Goal: Transaction & Acquisition: Purchase product/service

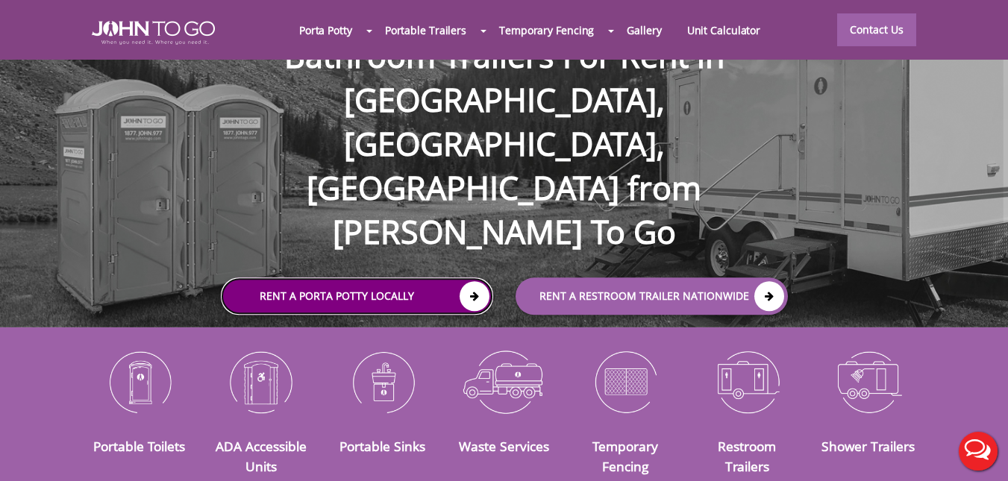
click at [468, 281] on icon at bounding box center [474, 296] width 30 height 30
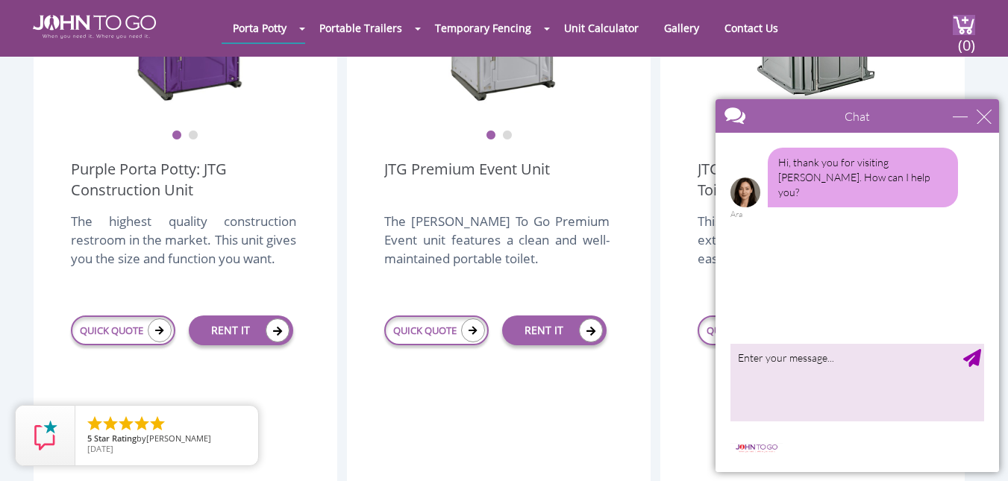
scroll to position [522, 0]
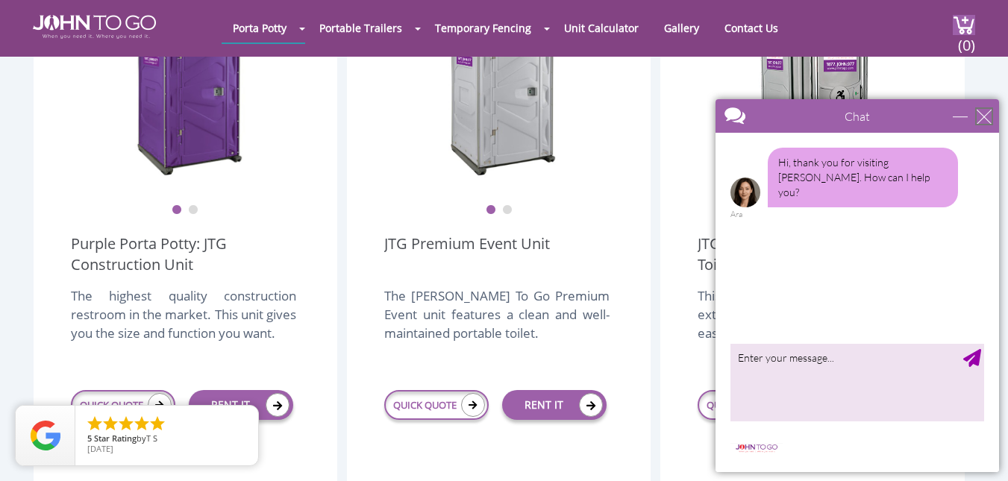
click at [981, 116] on div "close" at bounding box center [983, 116] width 15 height 15
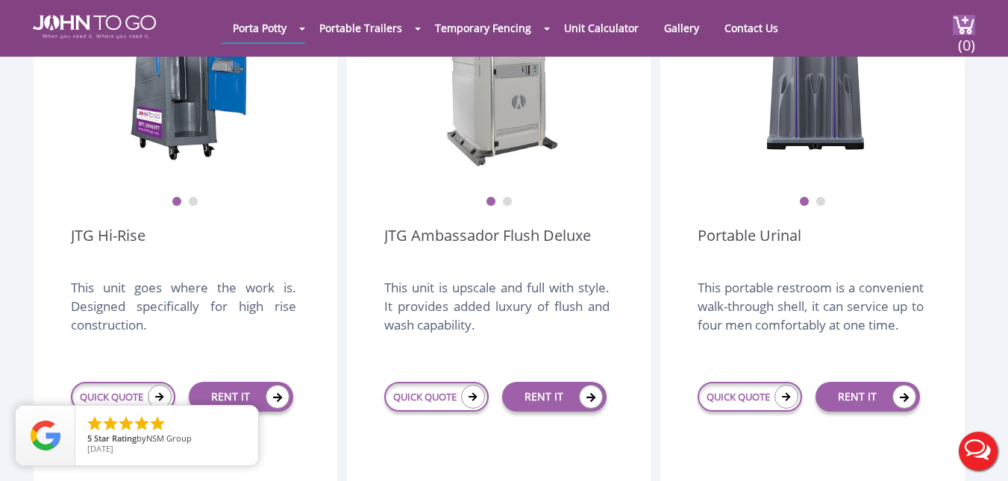
scroll to position [1193, 0]
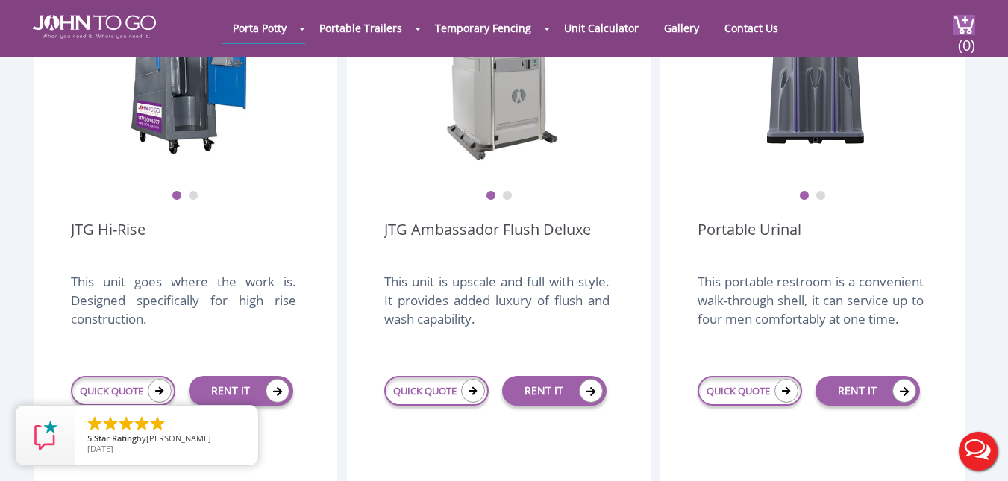
click at [976, 450] on button "Live Chat" at bounding box center [978, 451] width 60 height 60
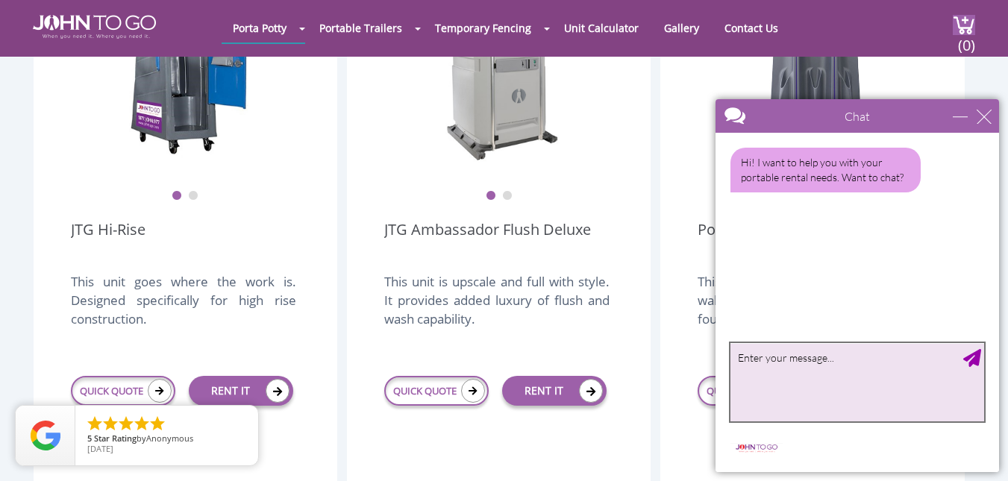
click at [786, 356] on textarea "type your message" at bounding box center [857, 382] width 254 height 78
type textarea "Hello. Do you service Burlington NJ"
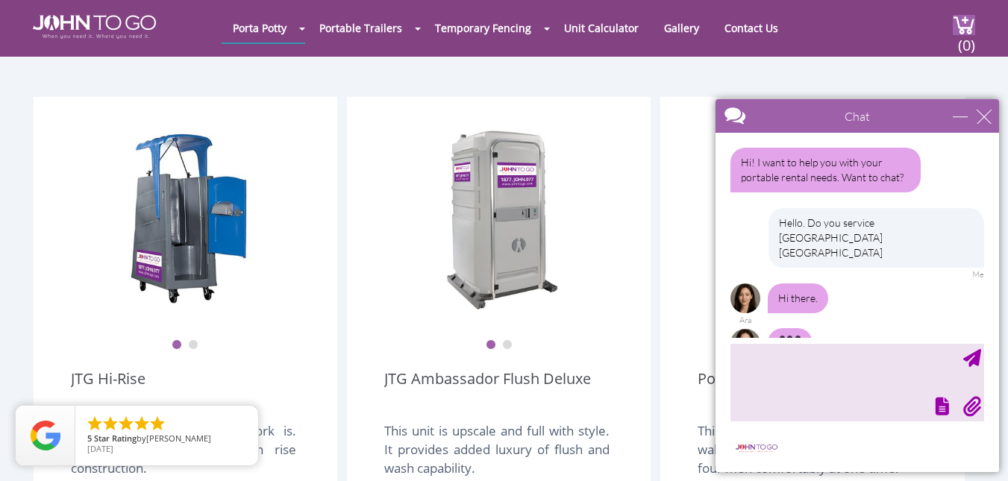
scroll to position [6, 0]
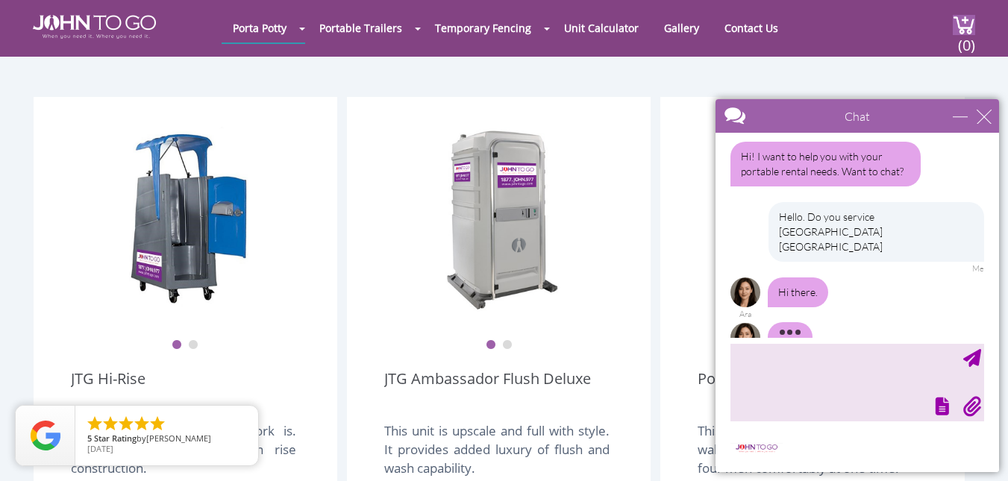
click at [508, 340] on button "2" at bounding box center [507, 345] width 10 height 10
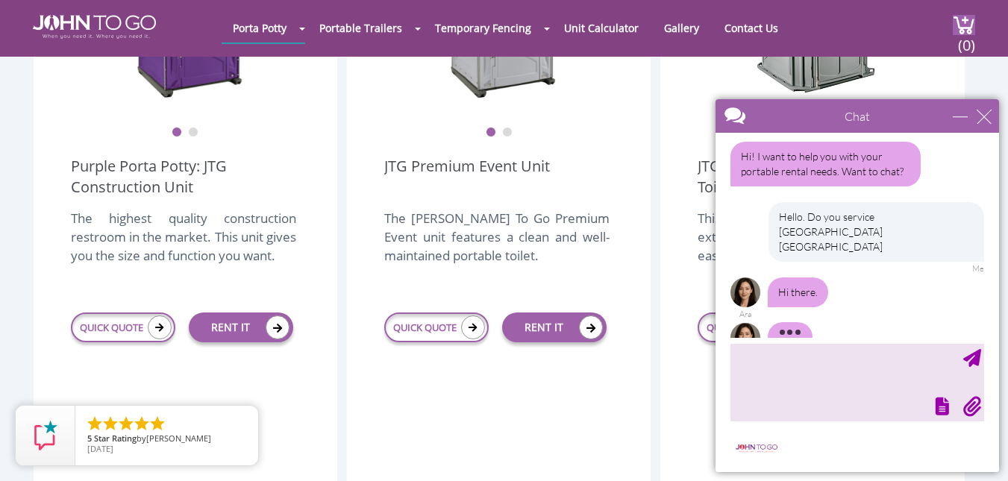
scroll to position [447, 0]
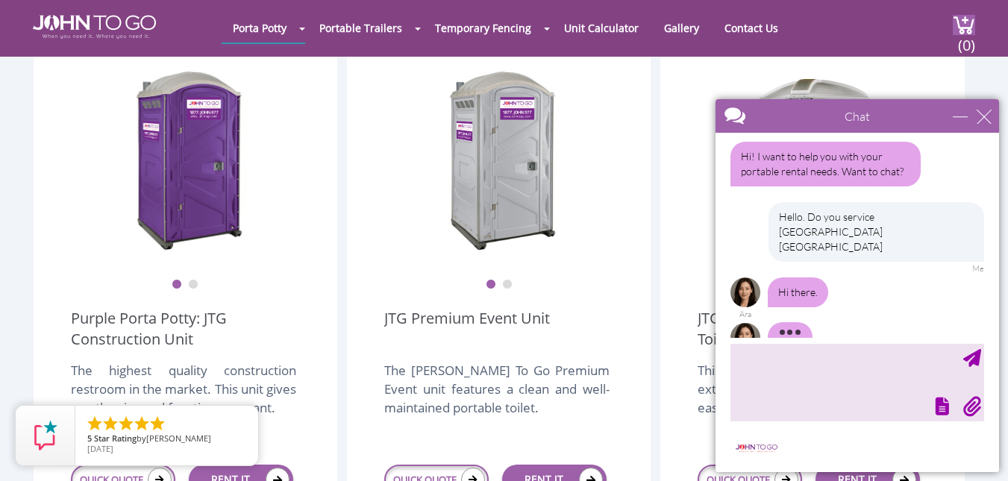
click at [506, 280] on button "2" at bounding box center [507, 285] width 10 height 10
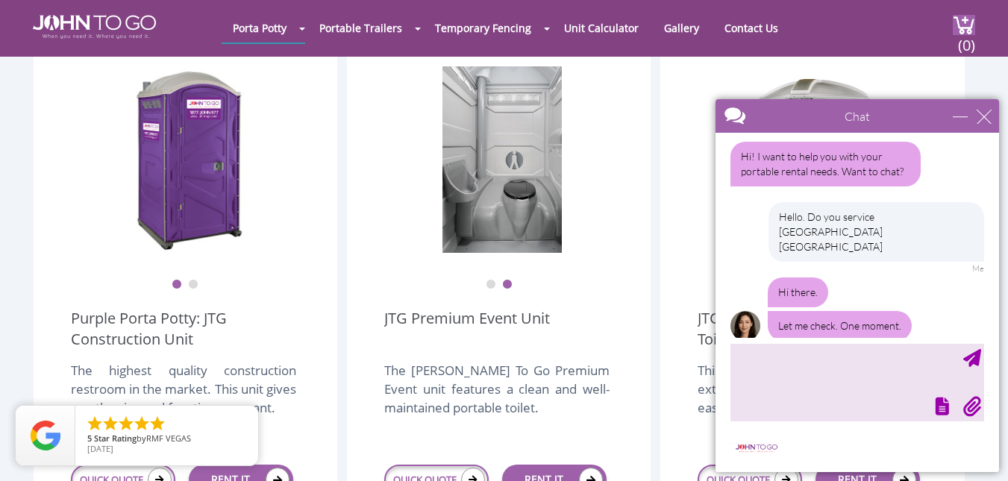
scroll to position [0, 0]
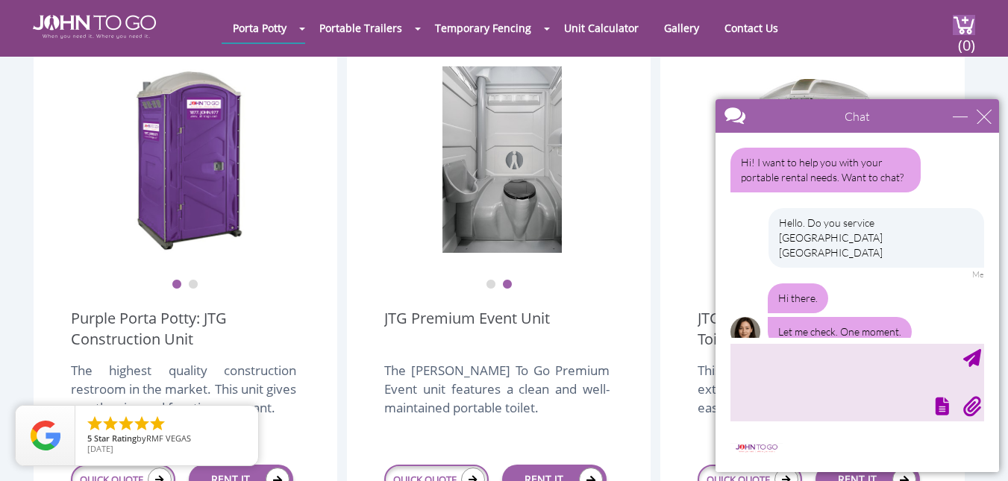
click at [189, 280] on button "2" at bounding box center [193, 285] width 10 height 10
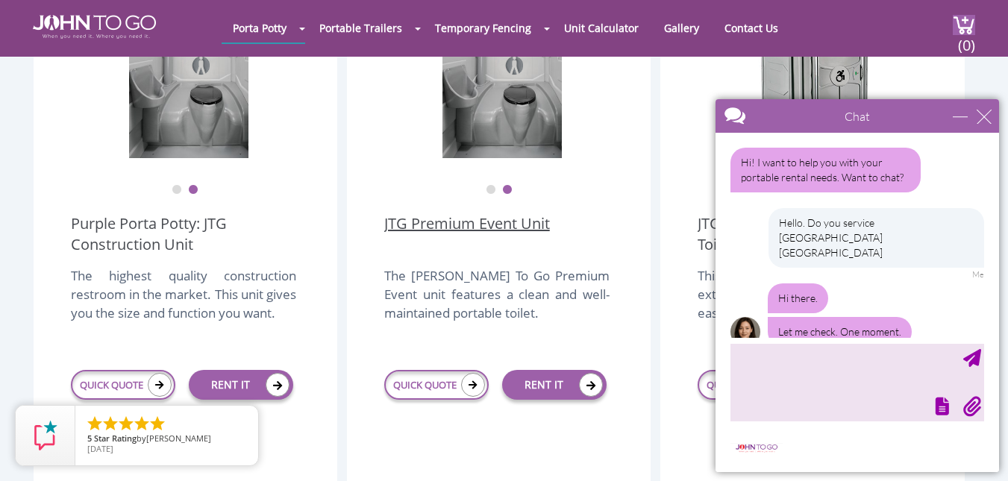
scroll to position [671, 0]
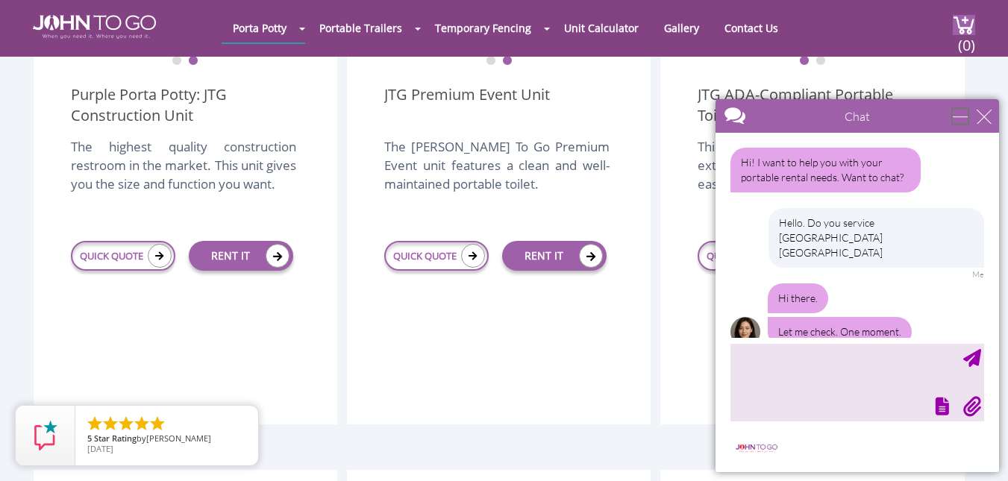
click at [954, 116] on div "minimize" at bounding box center [959, 116] width 15 height 15
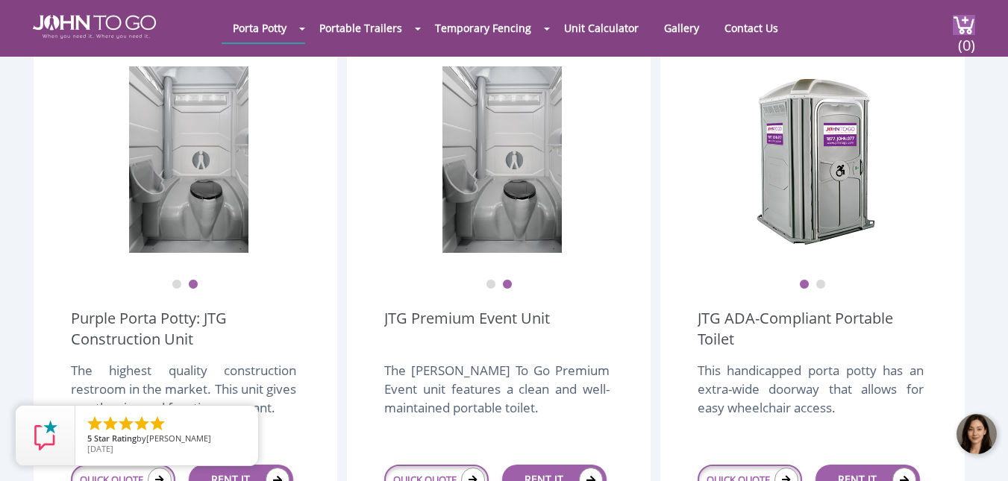
scroll to position [373, 0]
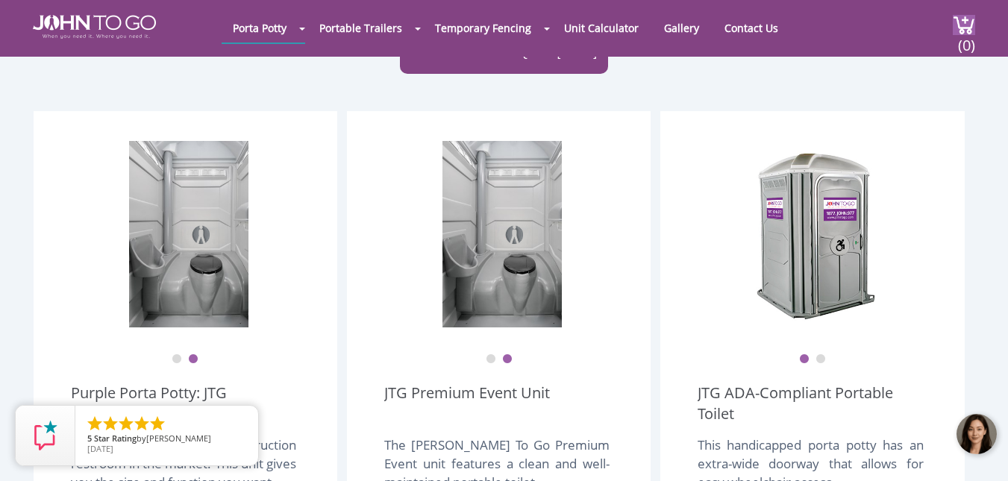
click at [825, 333] on ul "1 2" at bounding box center [812, 348] width 230 height 31
click at [825, 354] on button "2" at bounding box center [820, 359] width 10 height 10
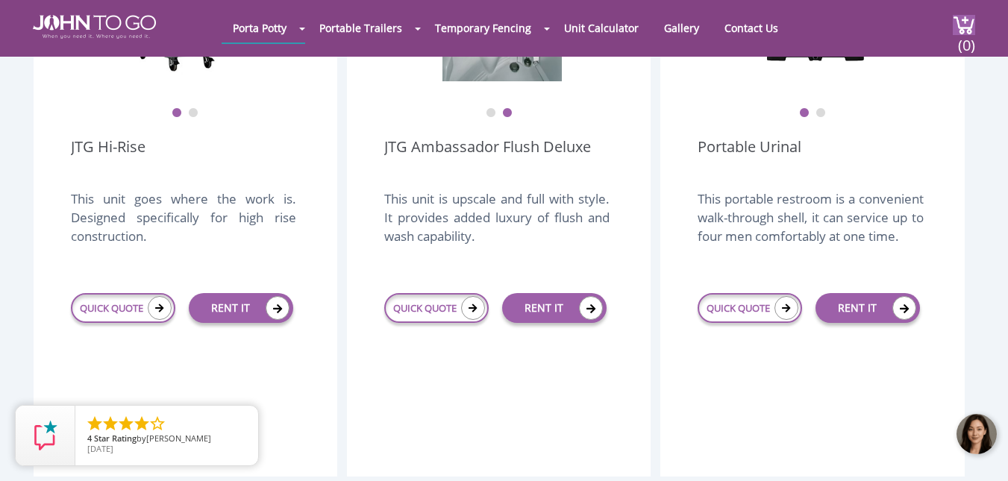
scroll to position [1193, 0]
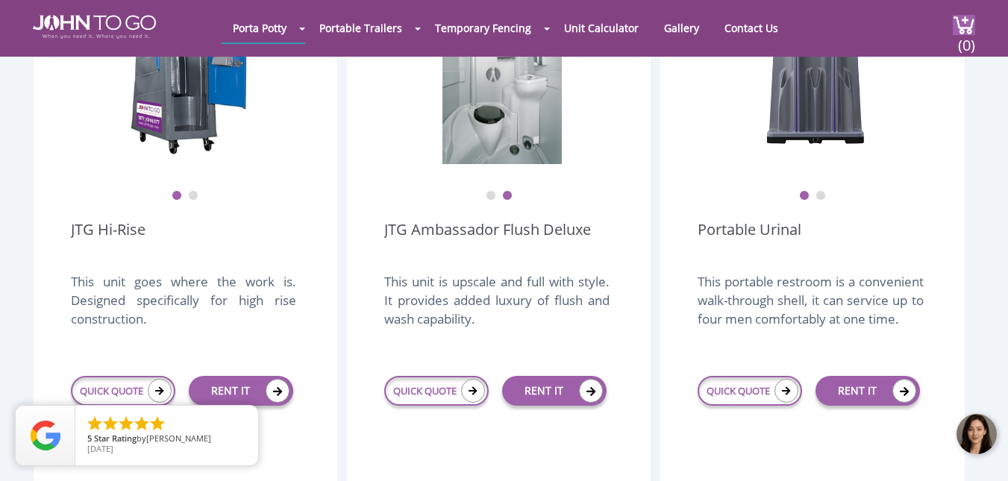
click at [968, 433] on div at bounding box center [977, 434] width 45 height 45
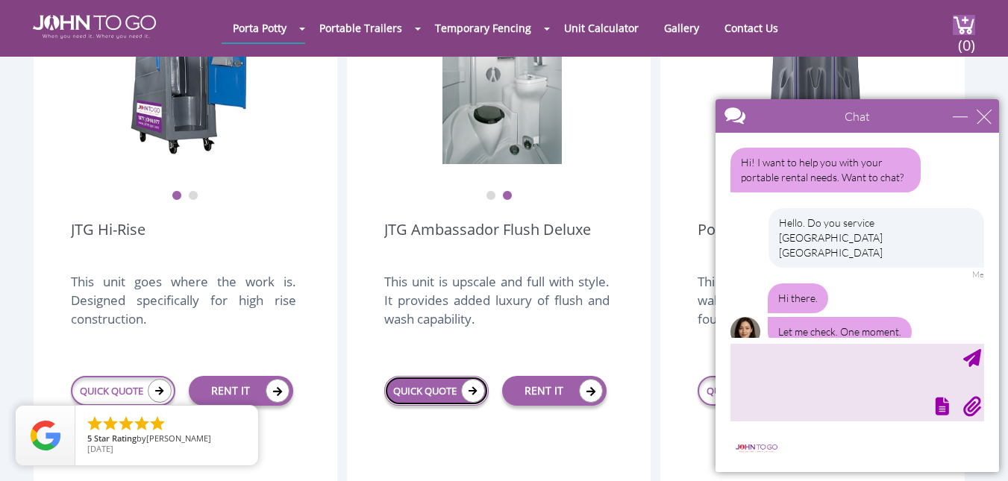
click at [462, 379] on icon at bounding box center [473, 391] width 24 height 24
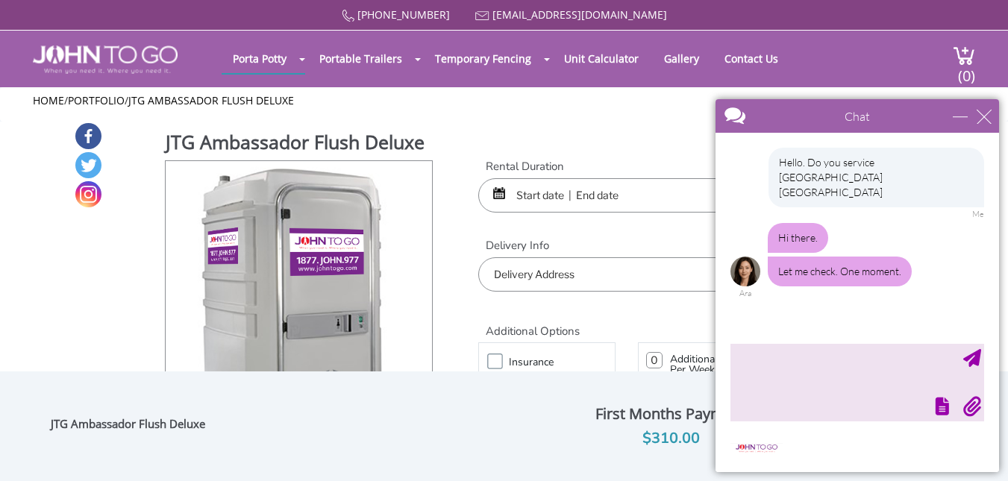
click at [558, 190] on input "text" at bounding box center [626, 195] width 296 height 34
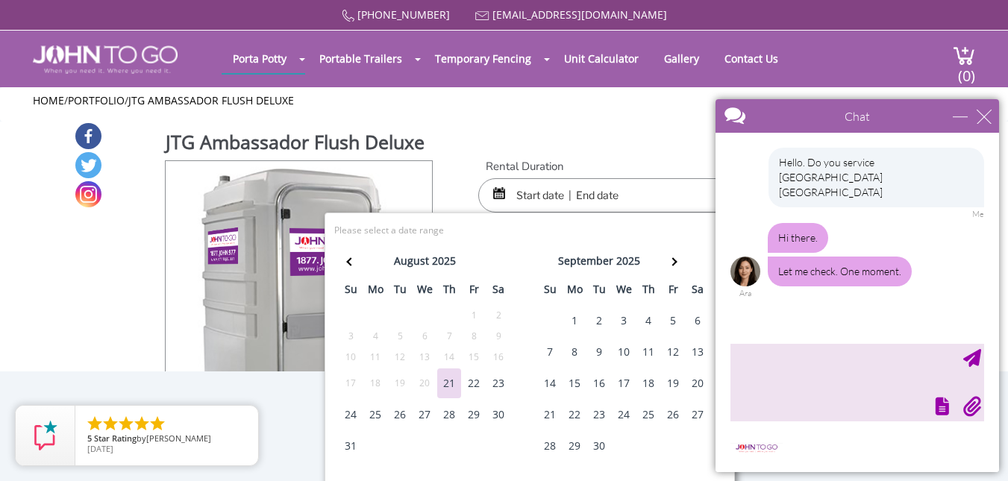
click at [497, 417] on div "30" at bounding box center [498, 415] width 24 height 30
type input "08/30/2025 to 08/30/2025"
click at [961, 115] on div "minimize" at bounding box center [959, 116] width 15 height 15
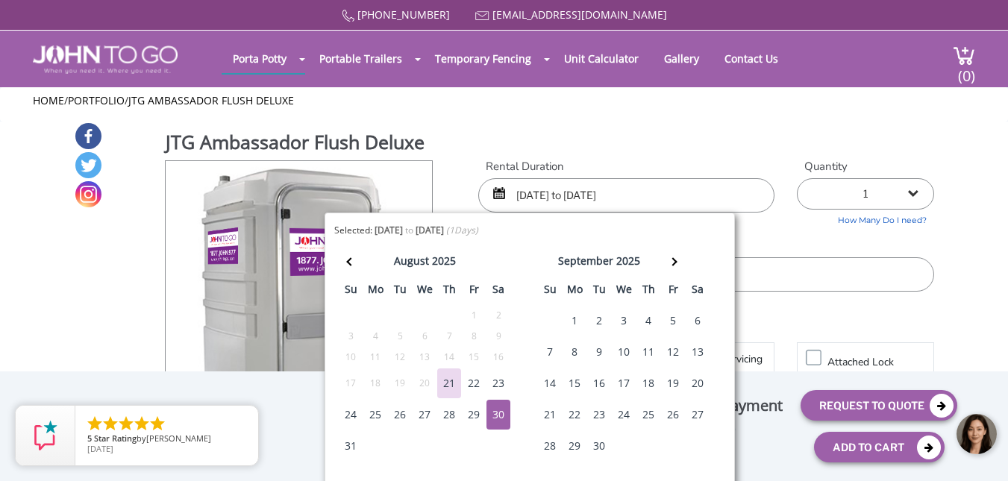
click at [781, 224] on div "Rental Duration 08/30/2025 to 08/30/2025 Quantity 1 2 (5% discount) 3 (8% disco…" at bounding box center [706, 225] width 478 height 133
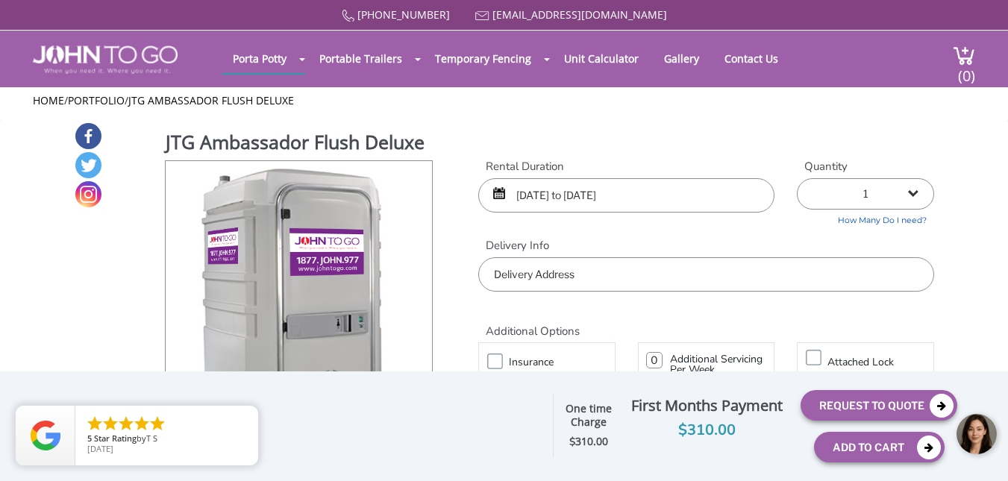
click at [653, 261] on input "text" at bounding box center [706, 274] width 456 height 34
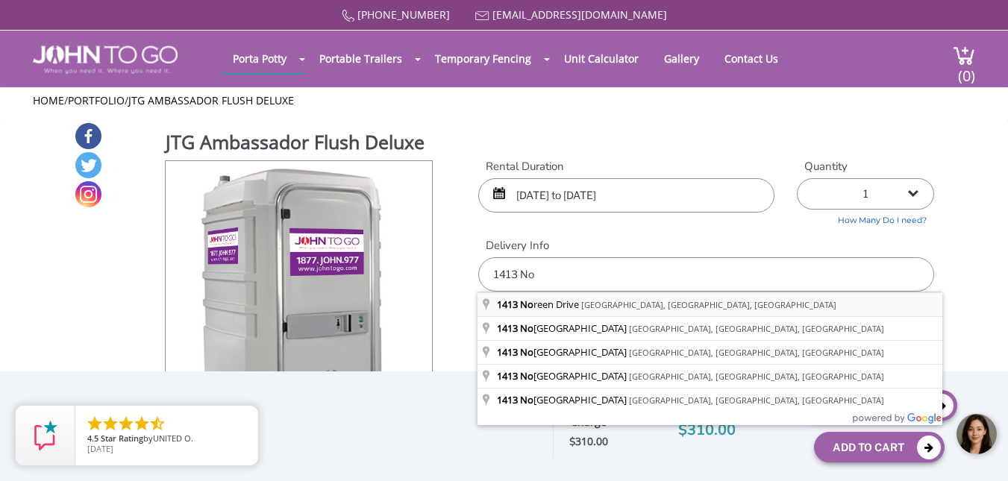
type input "1413 Noreen Drive, Burlington, NJ, USA"
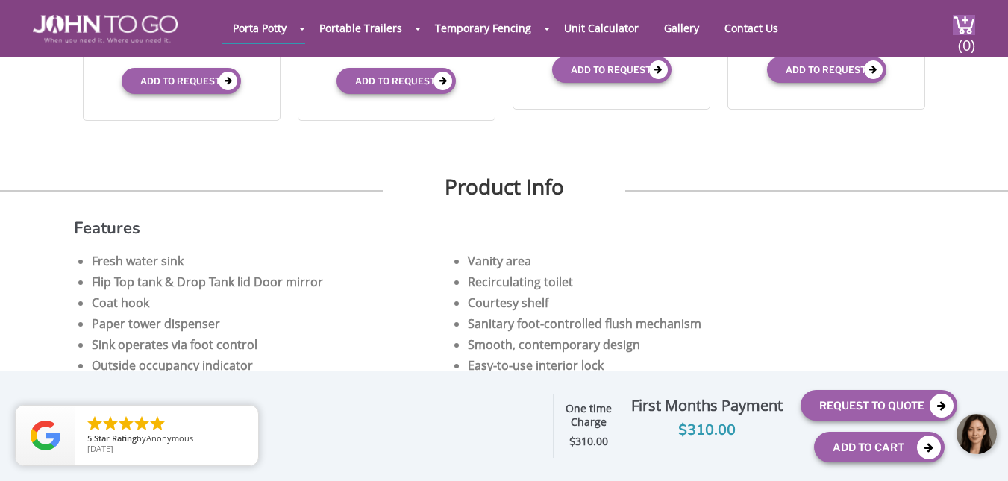
scroll to position [820, 0]
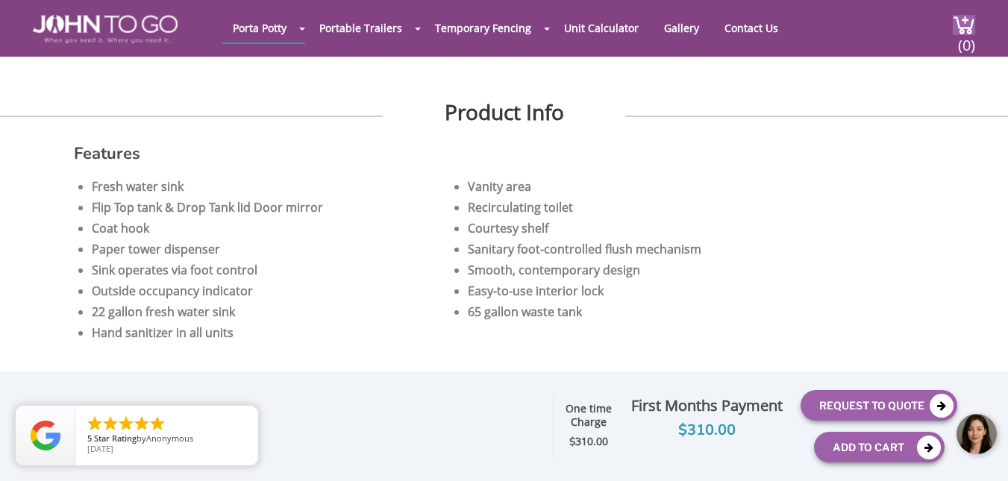
click at [972, 435] on div at bounding box center [977, 434] width 45 height 45
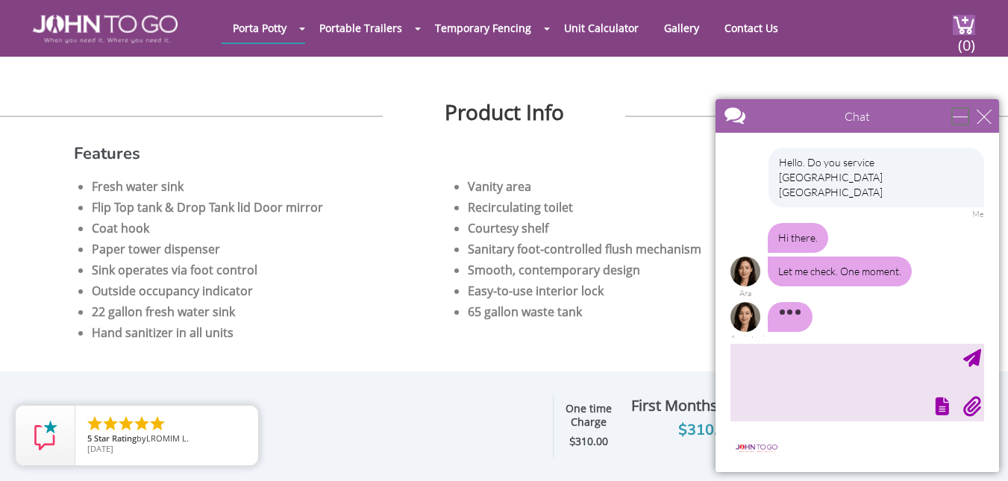
click at [952, 118] on div "minimize" at bounding box center [959, 116] width 15 height 15
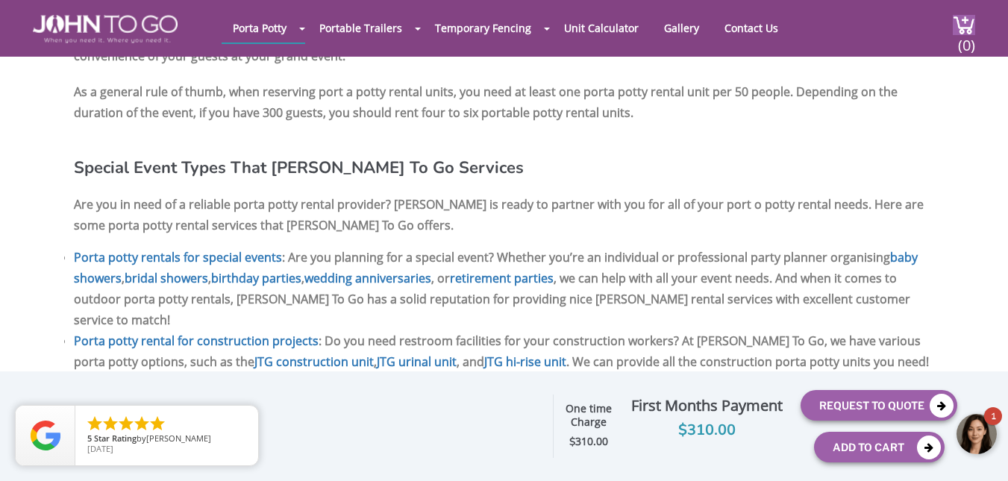
scroll to position [2312, 0]
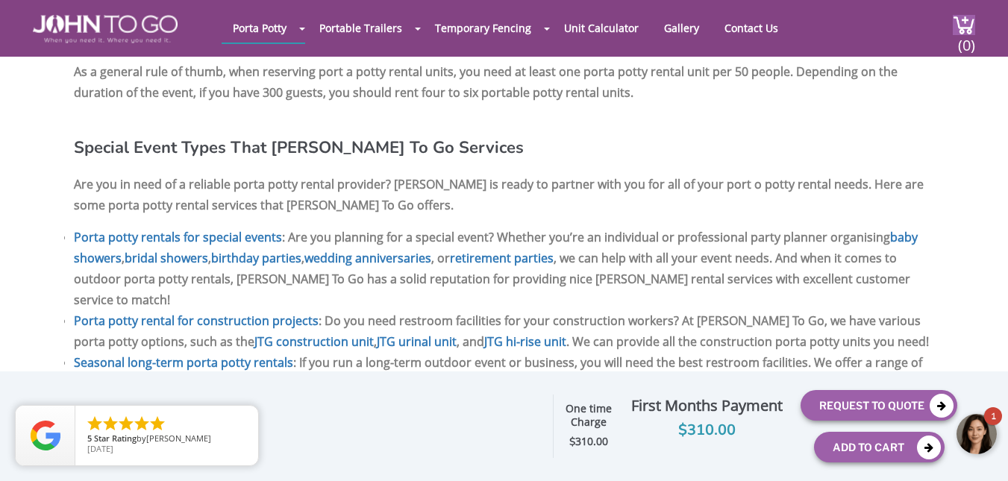
click at [986, 427] on div at bounding box center [977, 434] width 45 height 45
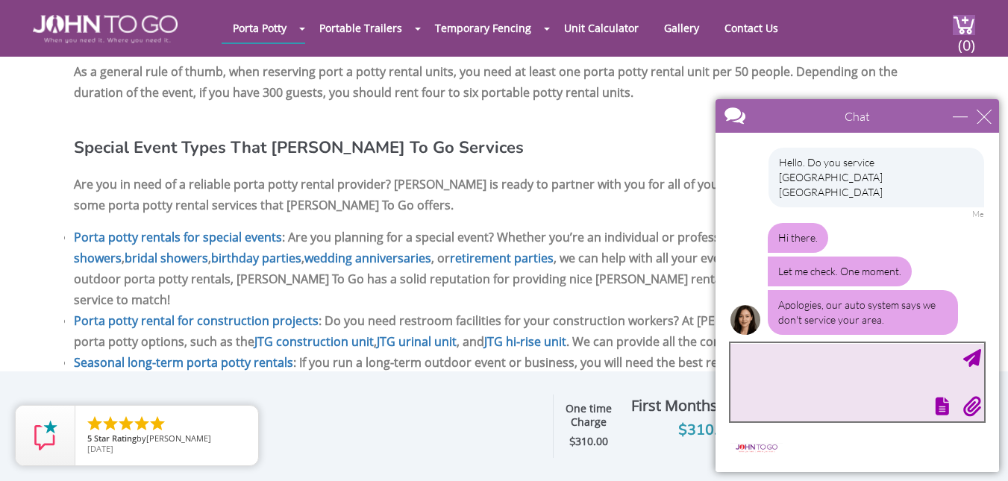
click at [751, 349] on textarea "type your message" at bounding box center [857, 382] width 254 height 78
type textarea "thank you"
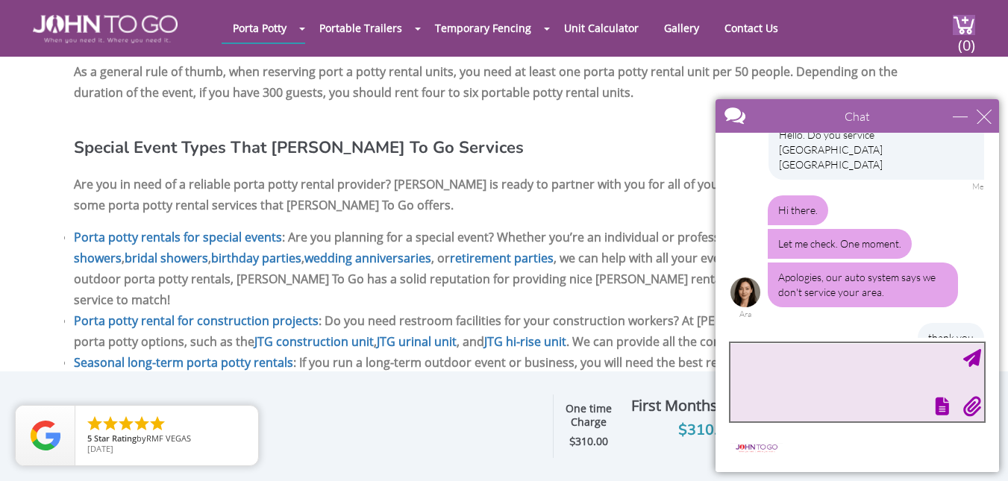
scroll to position [73, 0]
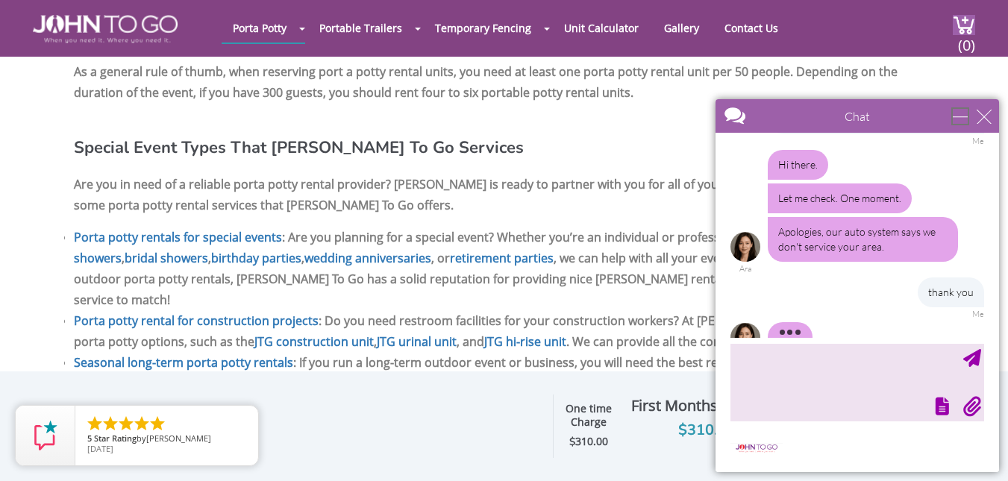
click at [963, 114] on div "minimize" at bounding box center [959, 116] width 15 height 15
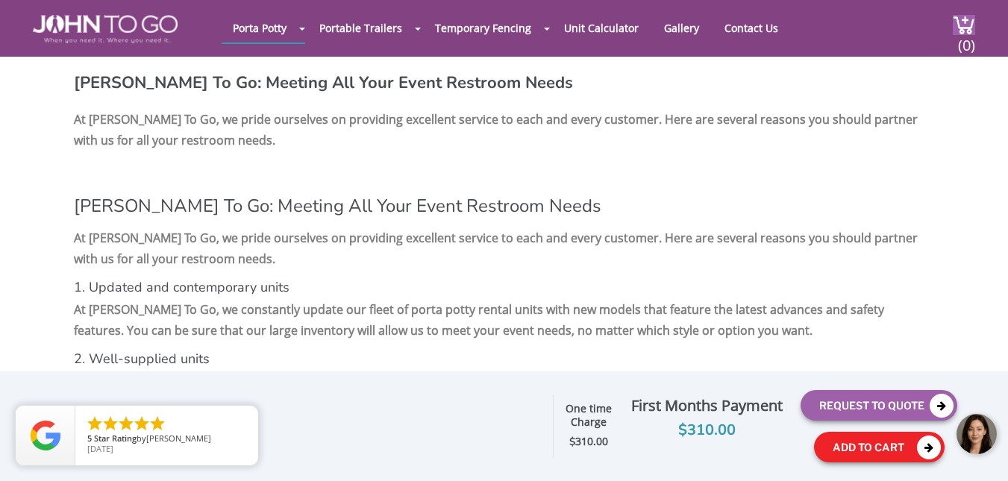
click at [862, 449] on button "Add To Cart" at bounding box center [879, 447] width 131 height 31
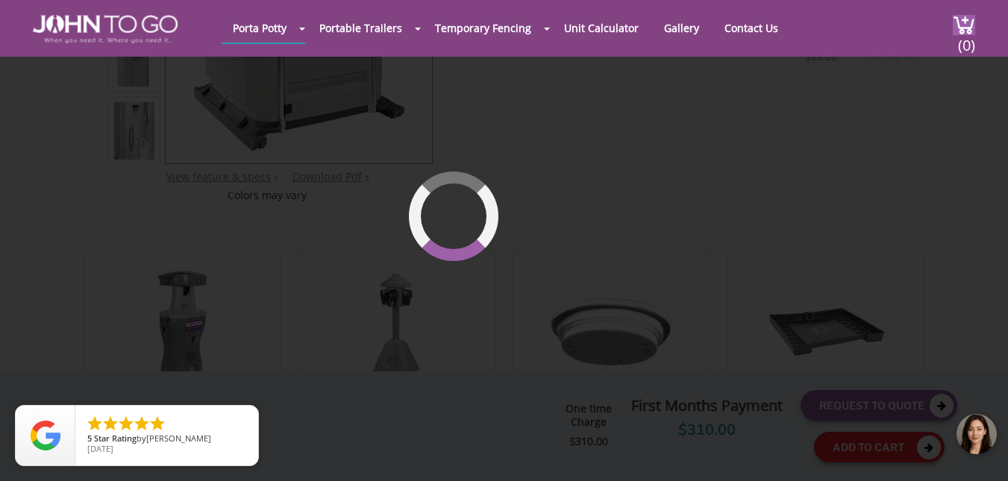
scroll to position [102, 0]
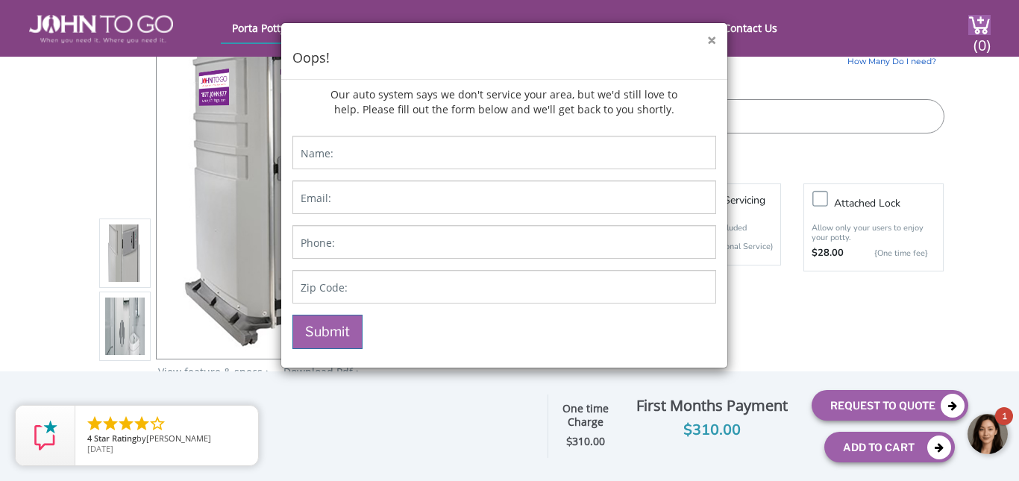
click at [710, 42] on button "×" at bounding box center [711, 41] width 9 height 16
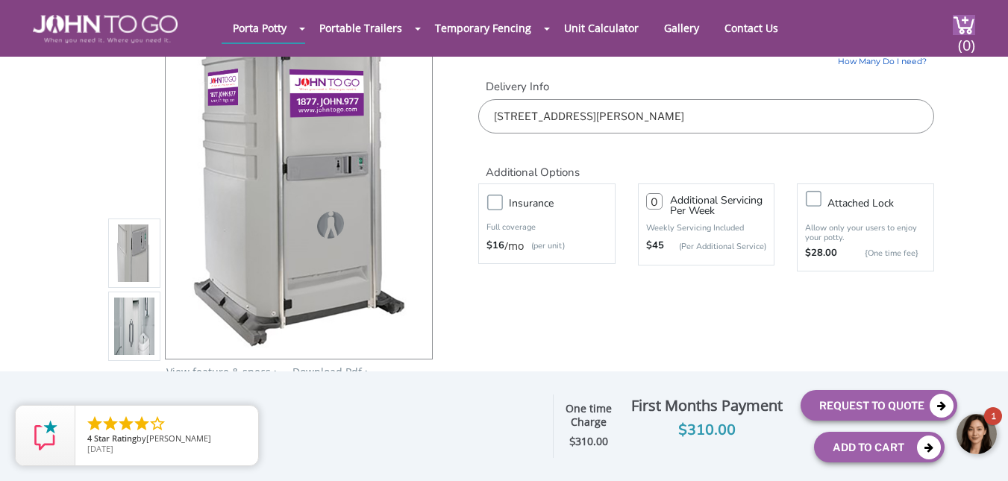
click at [971, 427] on div at bounding box center [977, 434] width 45 height 45
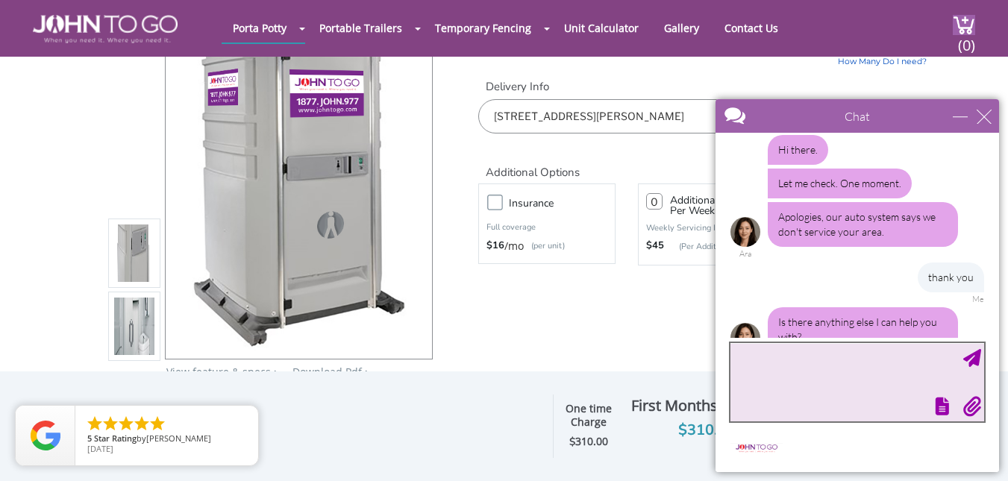
click at [811, 351] on textarea "type your message" at bounding box center [857, 382] width 254 height 78
type textarea "n"
type textarea "t"
type textarea "That is it. Thank you"
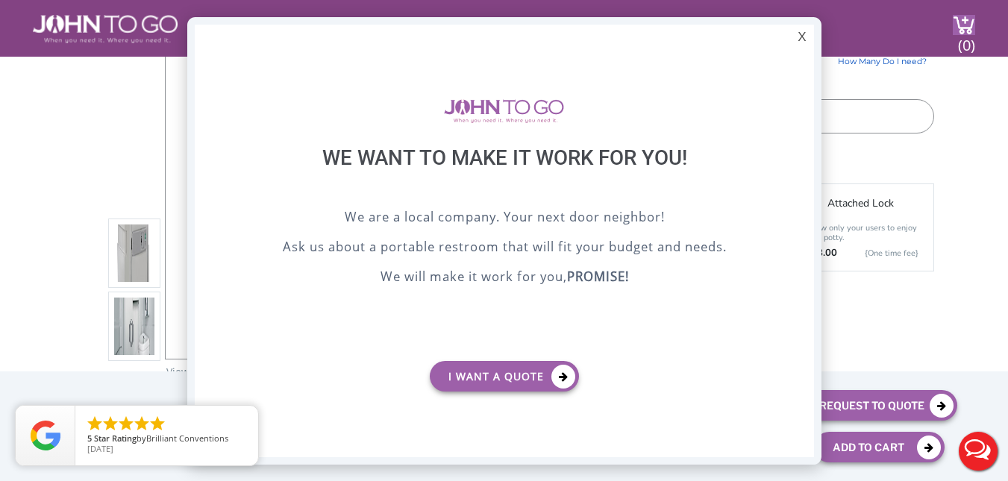
scroll to position [0, 0]
click at [788, 35] on div "X We want to make it work for you! We are a local company. Your next door neigh…" at bounding box center [504, 240] width 634 height 447
click at [802, 35] on div "X" at bounding box center [801, 37] width 23 height 25
